Goal: Task Accomplishment & Management: Manage account settings

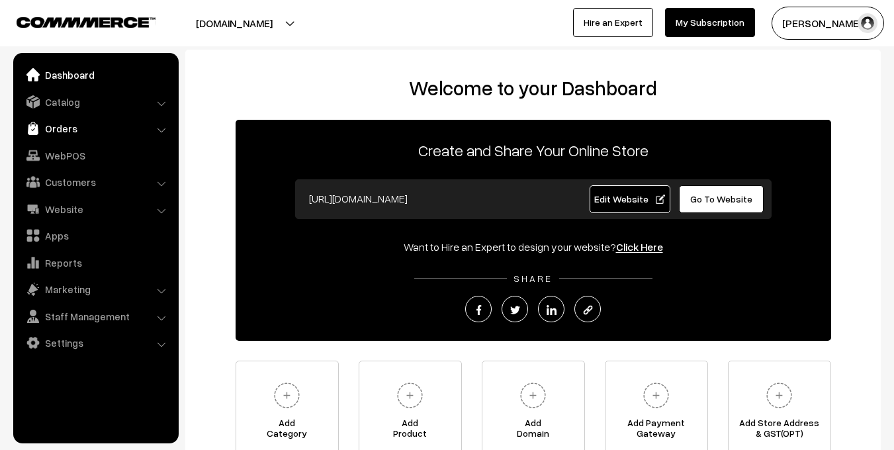
click at [68, 133] on link "Orders" at bounding box center [96, 128] width 158 height 24
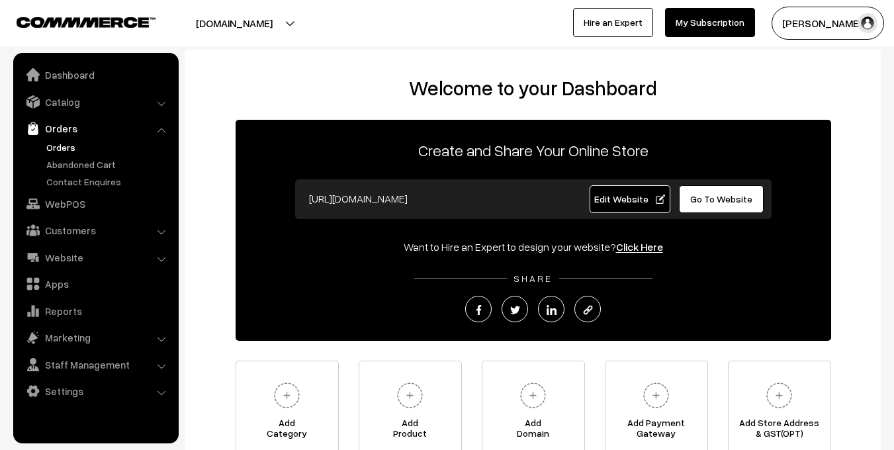
click at [64, 145] on link "Orders" at bounding box center [108, 147] width 131 height 14
